Goal: Find specific page/section: Find specific page/section

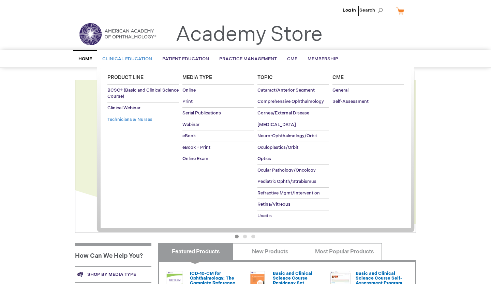
click at [151, 119] on span "Technicians & Nurses" at bounding box center [129, 119] width 45 height 5
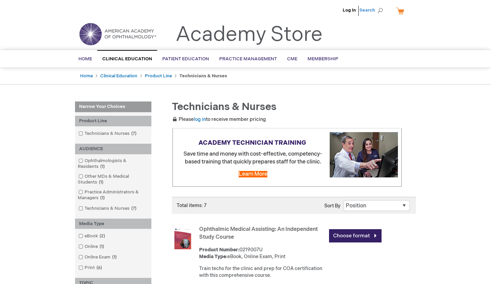
click at [379, 10] on span "Search" at bounding box center [372, 10] width 26 height 14
type input "E card"
click at [377, 5] on button "Search" at bounding box center [379, 10] width 5 height 11
